Goal: Find specific page/section: Find specific page/section

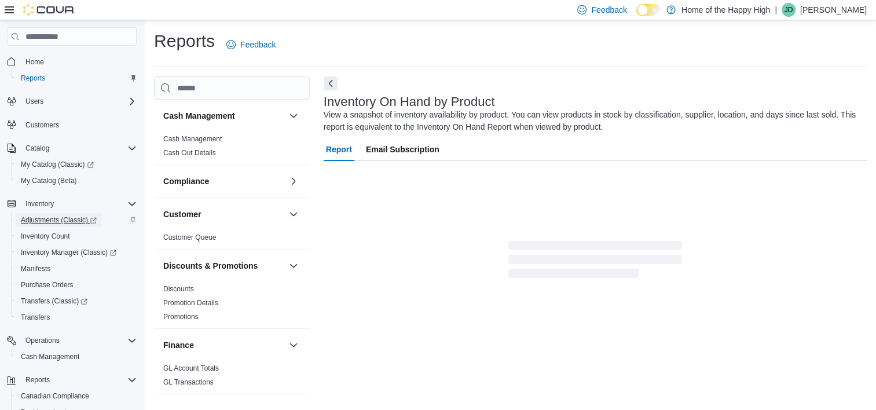
click at [60, 218] on span "Adjustments (Classic)" at bounding box center [59, 219] width 76 height 9
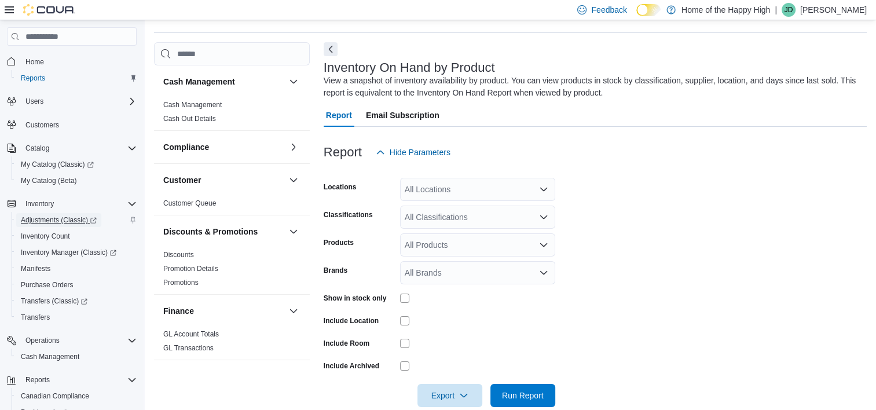
scroll to position [39, 0]
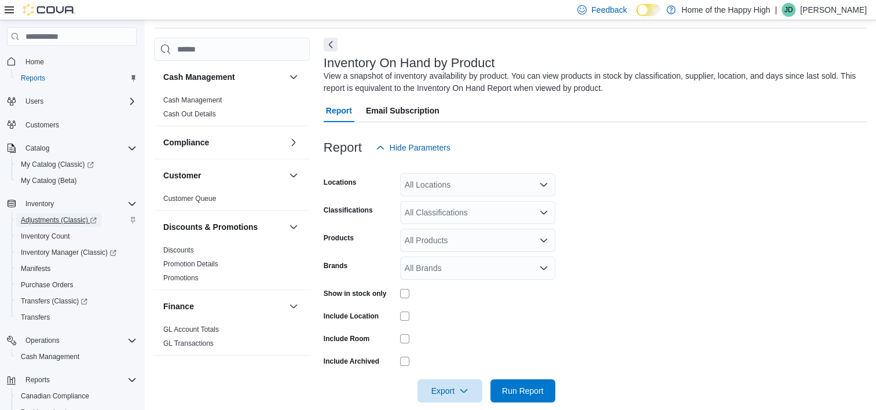
click at [60, 218] on span "Adjustments (Classic)" at bounding box center [59, 219] width 76 height 9
